Goal: Find specific page/section: Find specific page/section

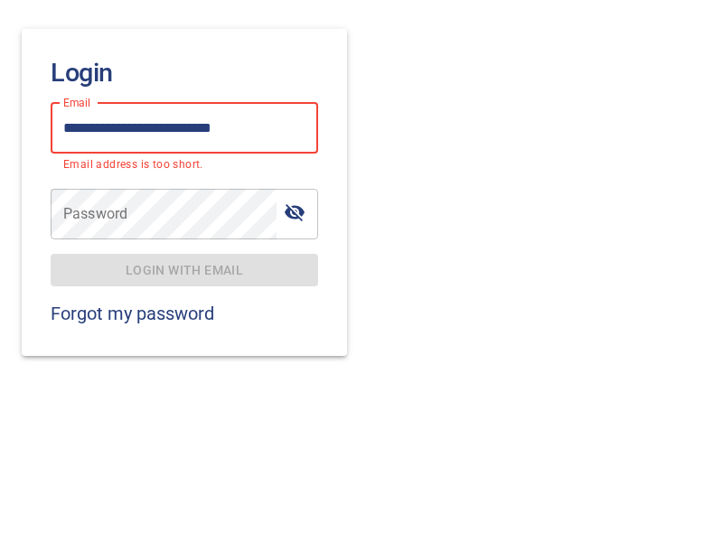
type input "**********"
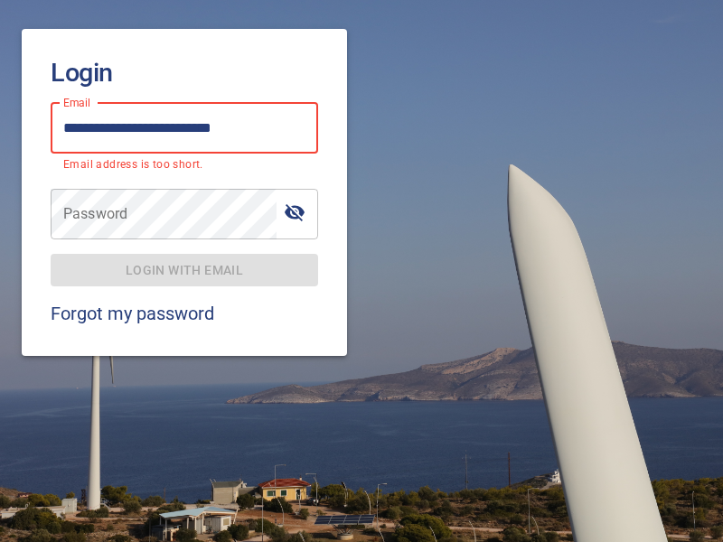
click at [184, 259] on span "Login with email" at bounding box center [184, 270] width 239 height 23
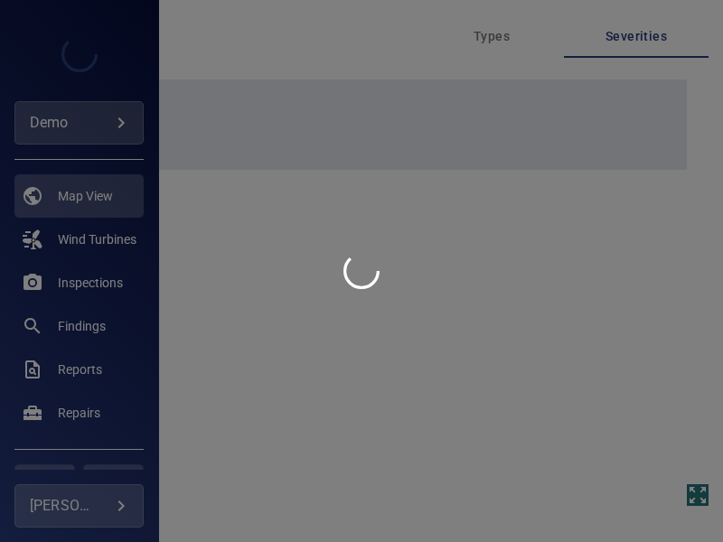
type input "****"
